Goal: Information Seeking & Learning: Check status

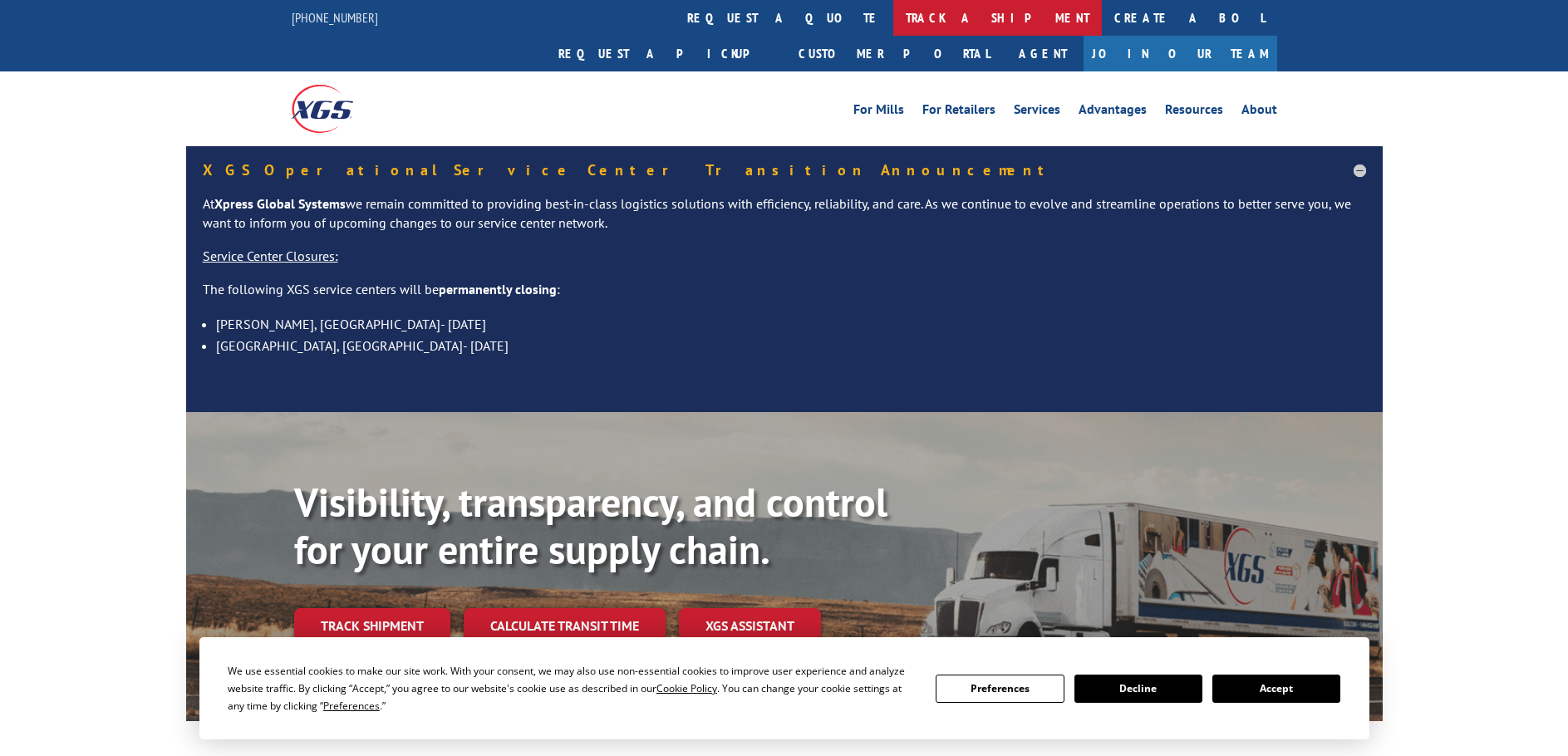
click at [893, 10] on link "track a shipment" at bounding box center [997, 18] width 209 height 36
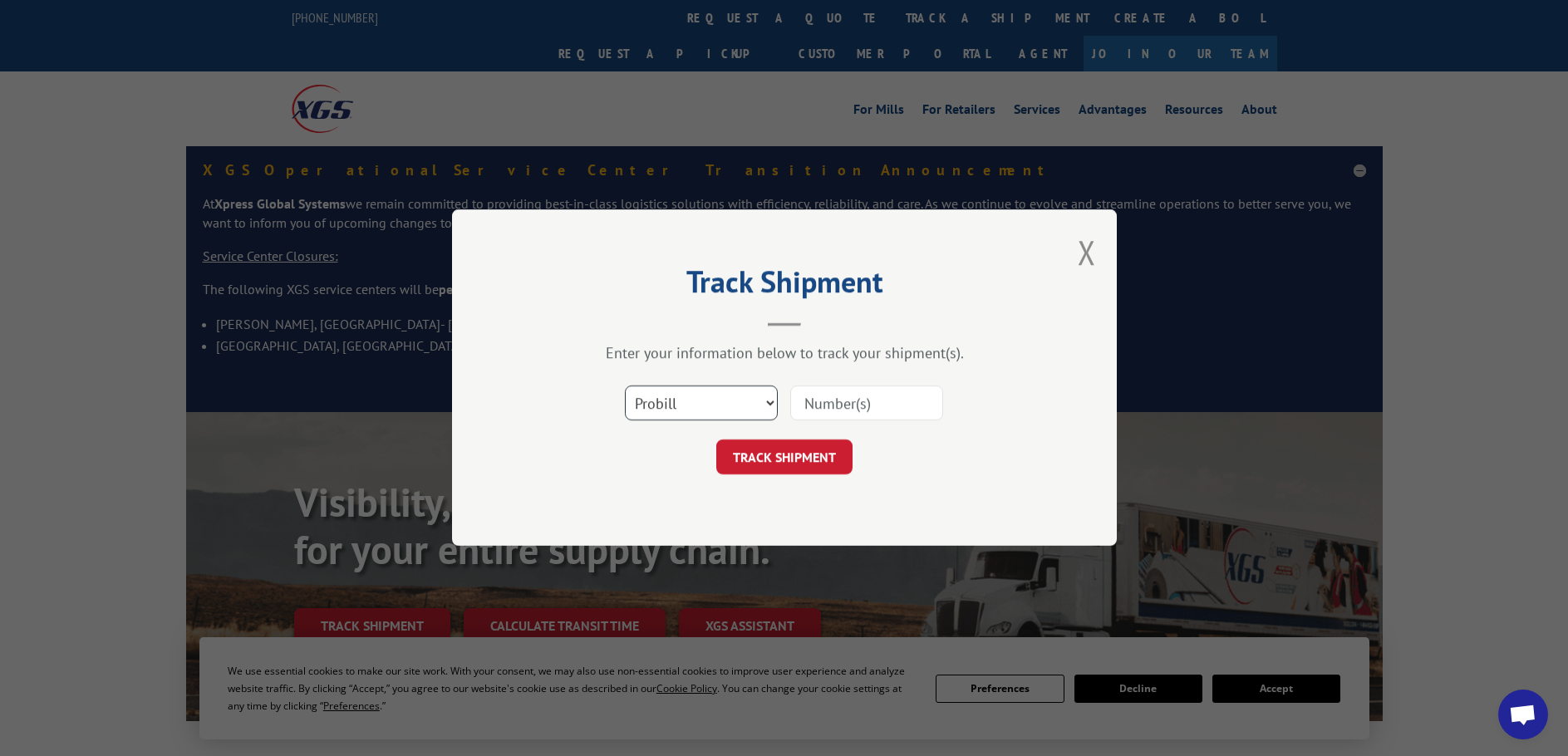
click at [711, 400] on select "Select category... Probill BOL PO" at bounding box center [701, 403] width 153 height 35
select select "bol"
click at [625, 386] on select "Select category... Probill BOL PO" at bounding box center [701, 403] width 153 height 35
paste input "6009796"
type input "6009796"
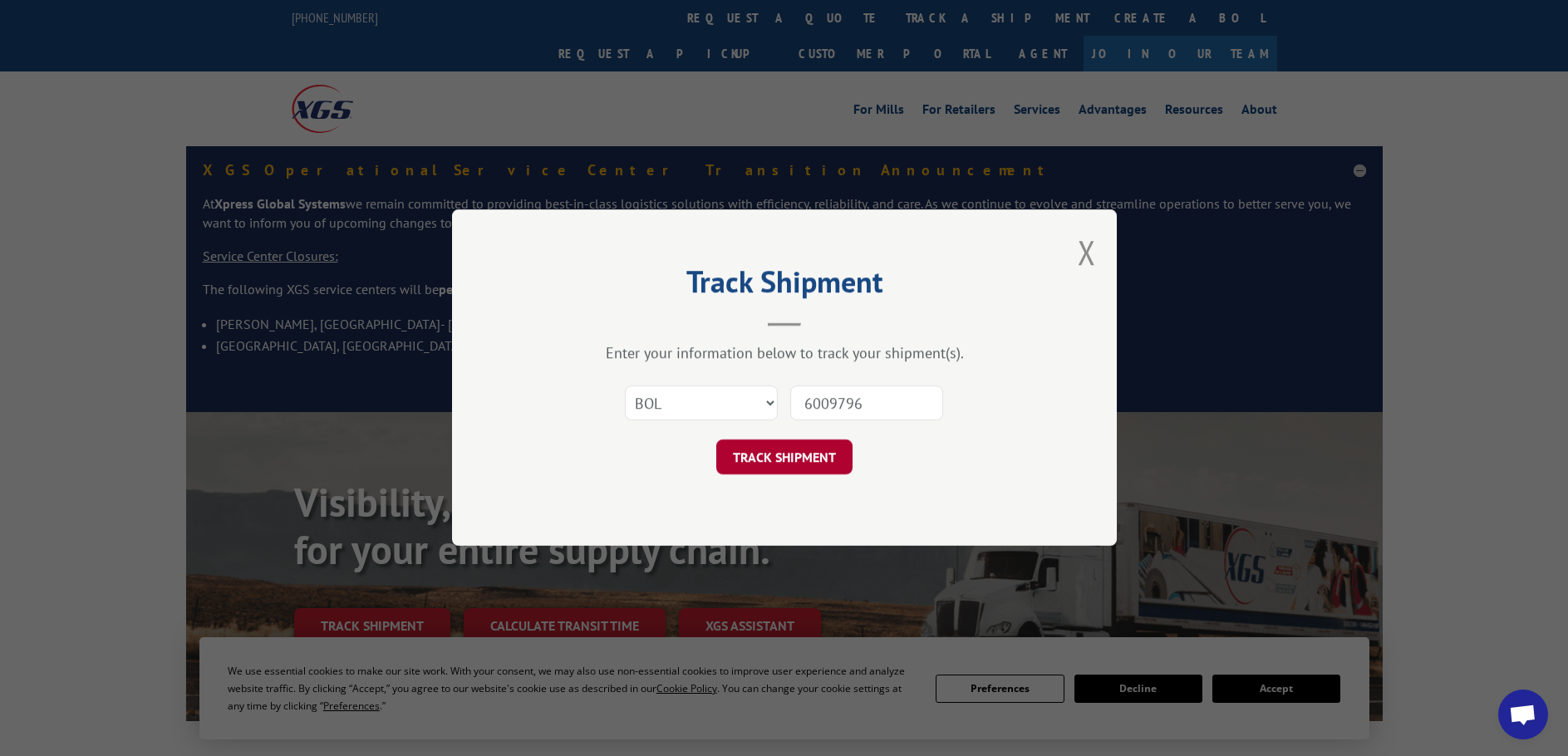
click at [783, 460] on button "TRACK SHIPMENT" at bounding box center [784, 457] width 136 height 35
